Goal: Task Accomplishment & Management: Use online tool/utility

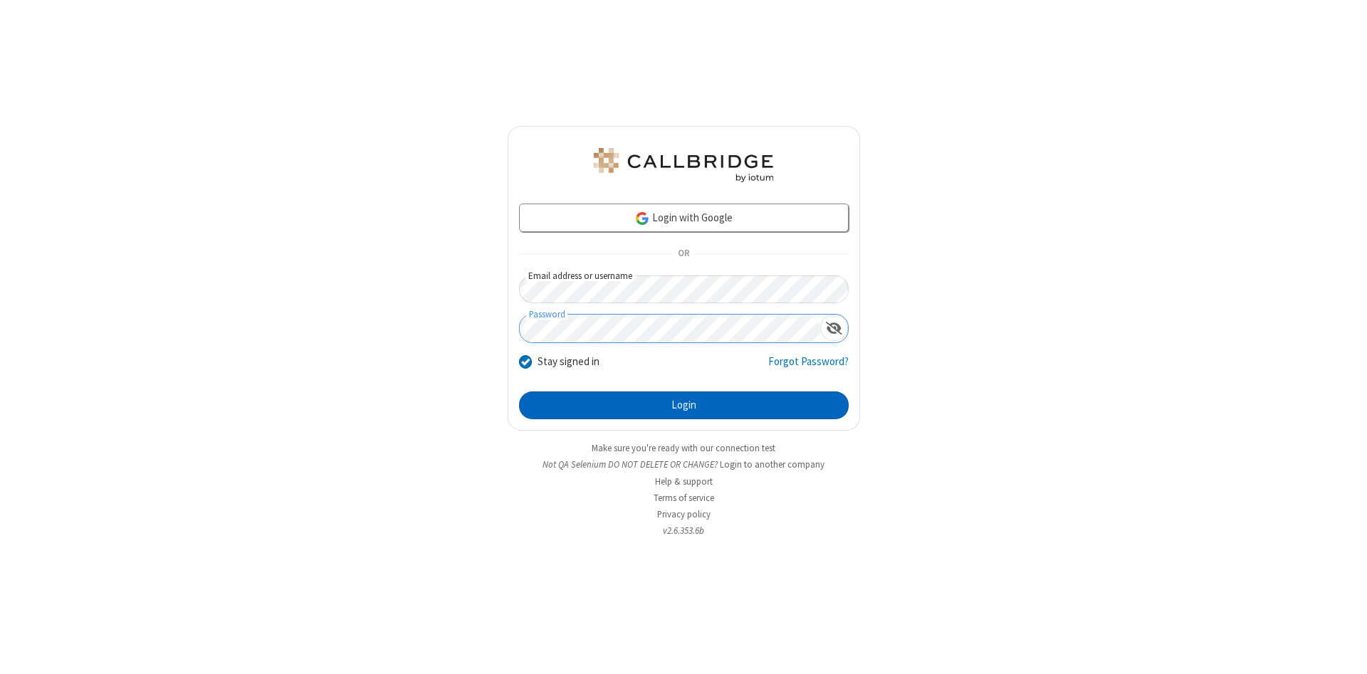
click at [683, 406] on button "Login" at bounding box center [684, 406] width 330 height 28
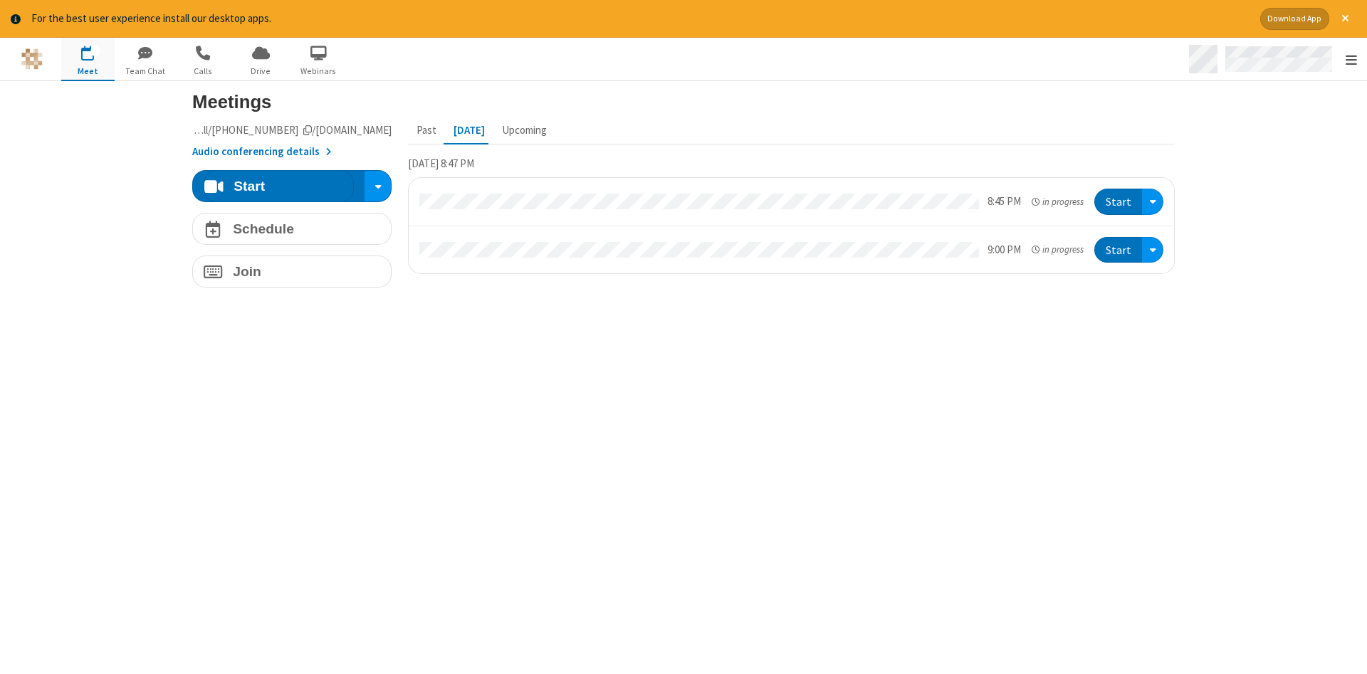
click at [1350, 60] on span "Open menu" at bounding box center [1350, 60] width 11 height 14
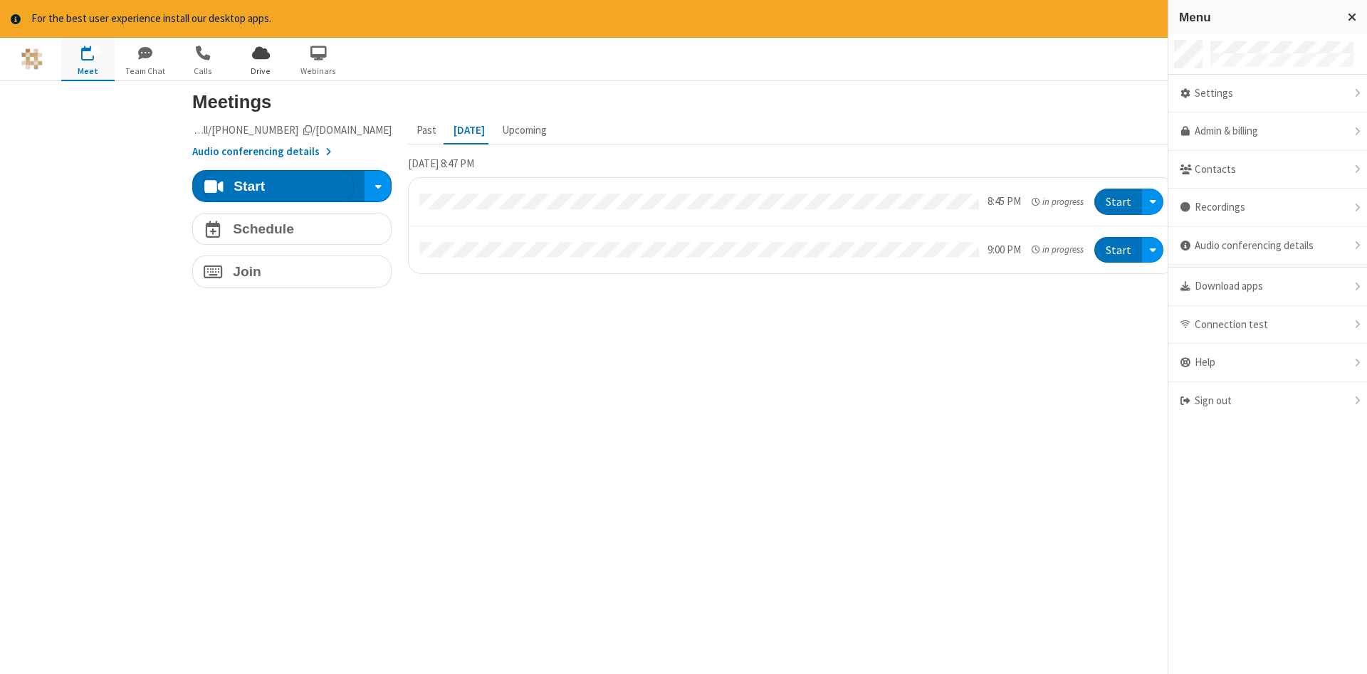
click at [261, 70] on span "Drive" at bounding box center [260, 71] width 53 height 13
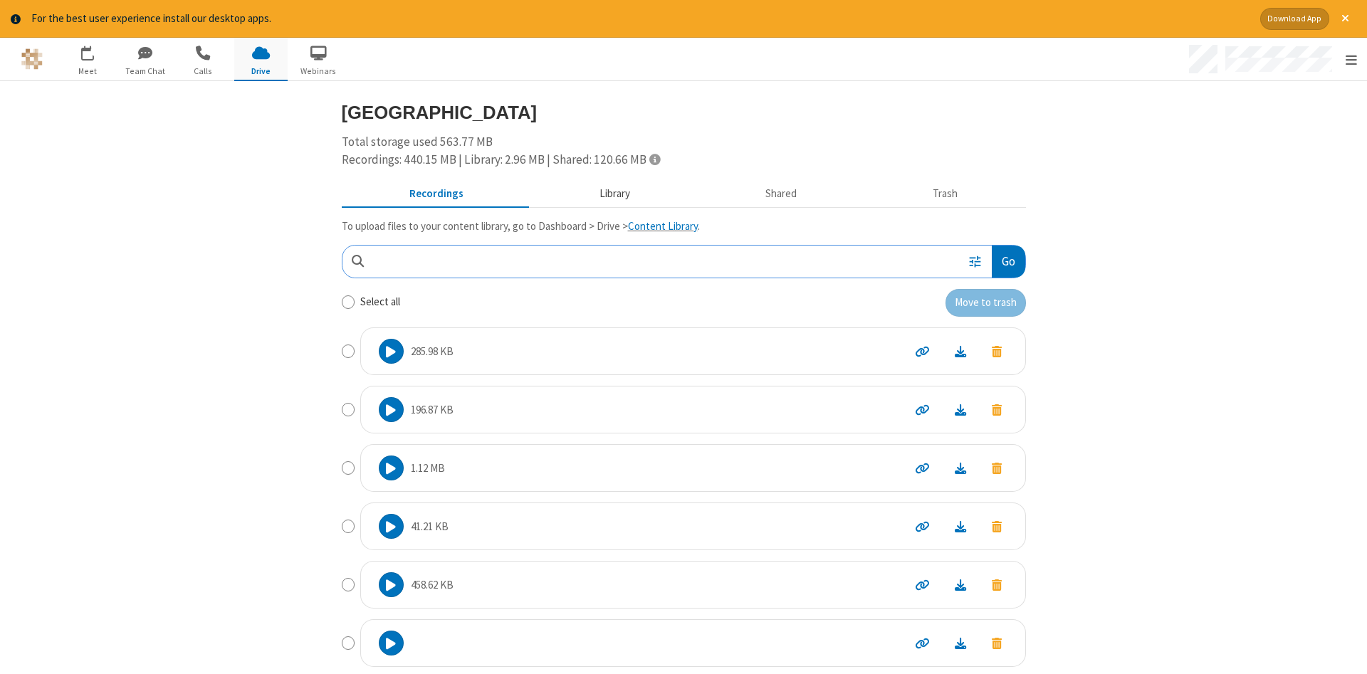
click at [612, 193] on button "Library" at bounding box center [614, 193] width 167 height 27
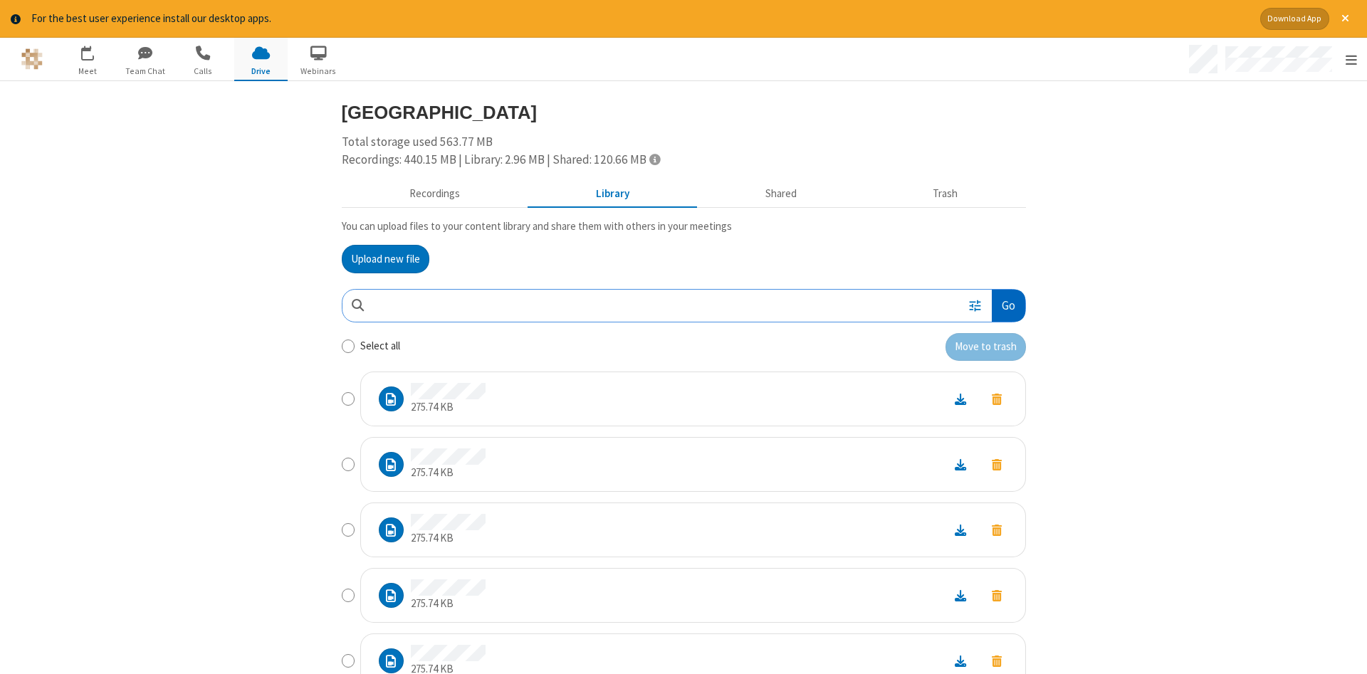
click at [1007, 305] on button "Go" at bounding box center [1008, 306] width 33 height 32
click at [385, 258] on button "Upload new file" at bounding box center [386, 259] width 88 height 28
